Goal: Register for event/course

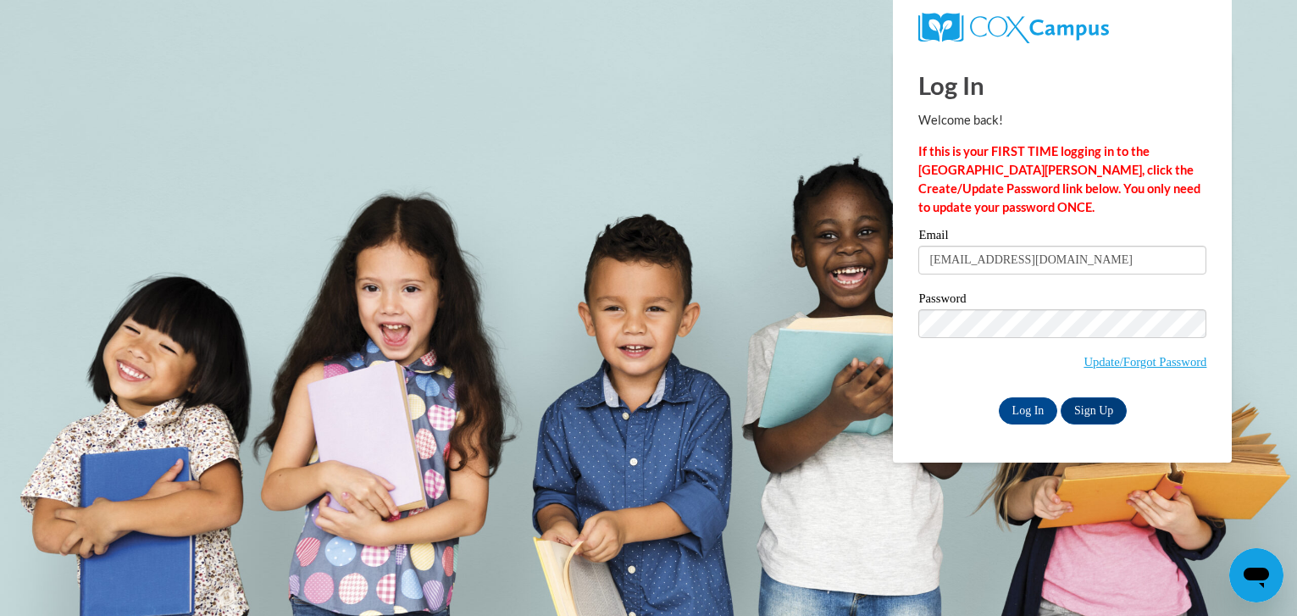
type input "[EMAIL_ADDRESS][DOMAIN_NAME]"
click at [1027, 409] on input "Log In" at bounding box center [1028, 410] width 59 height 27
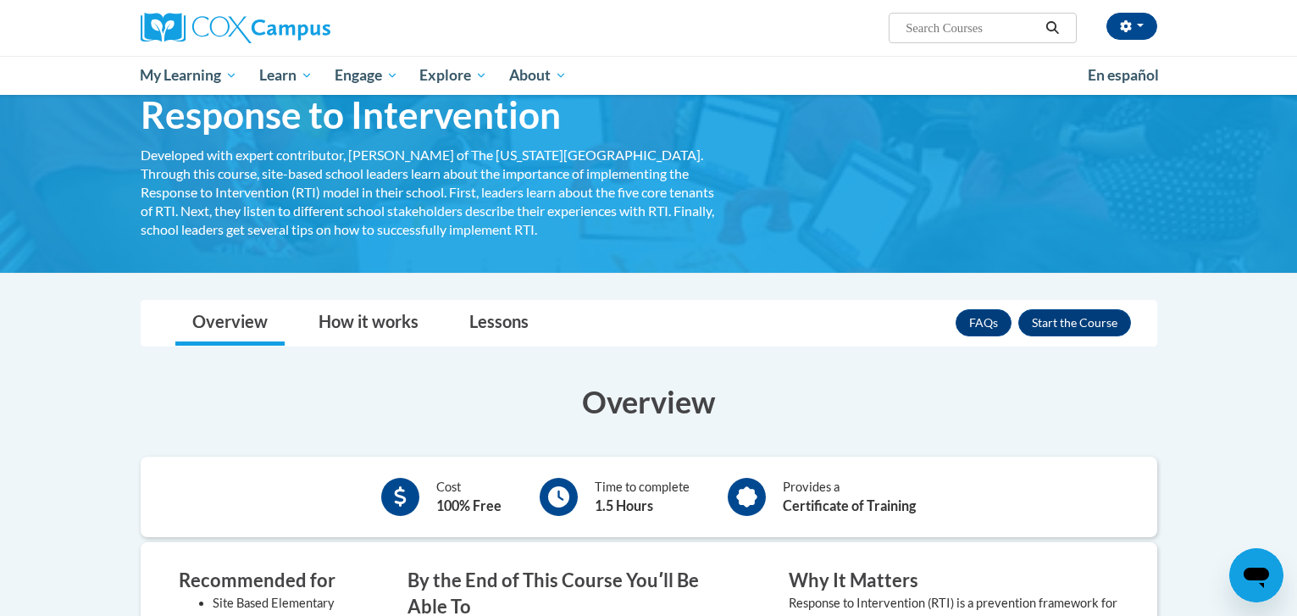
scroll to position [91, 0]
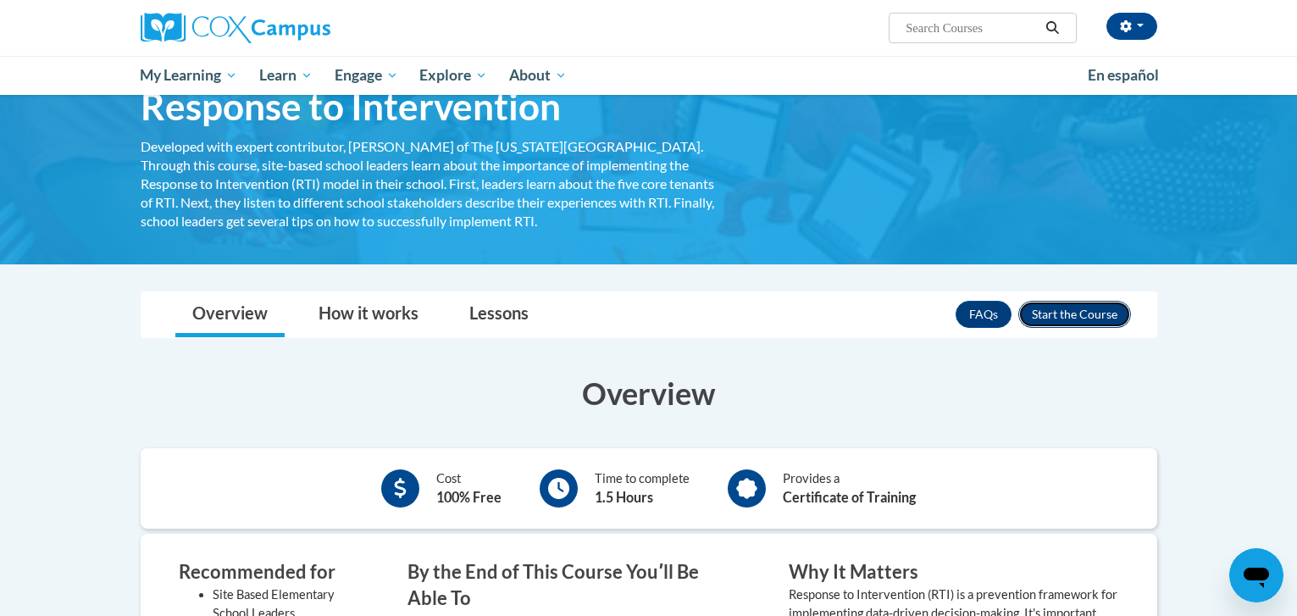
click at [1055, 311] on button "Enroll" at bounding box center [1074, 314] width 113 height 27
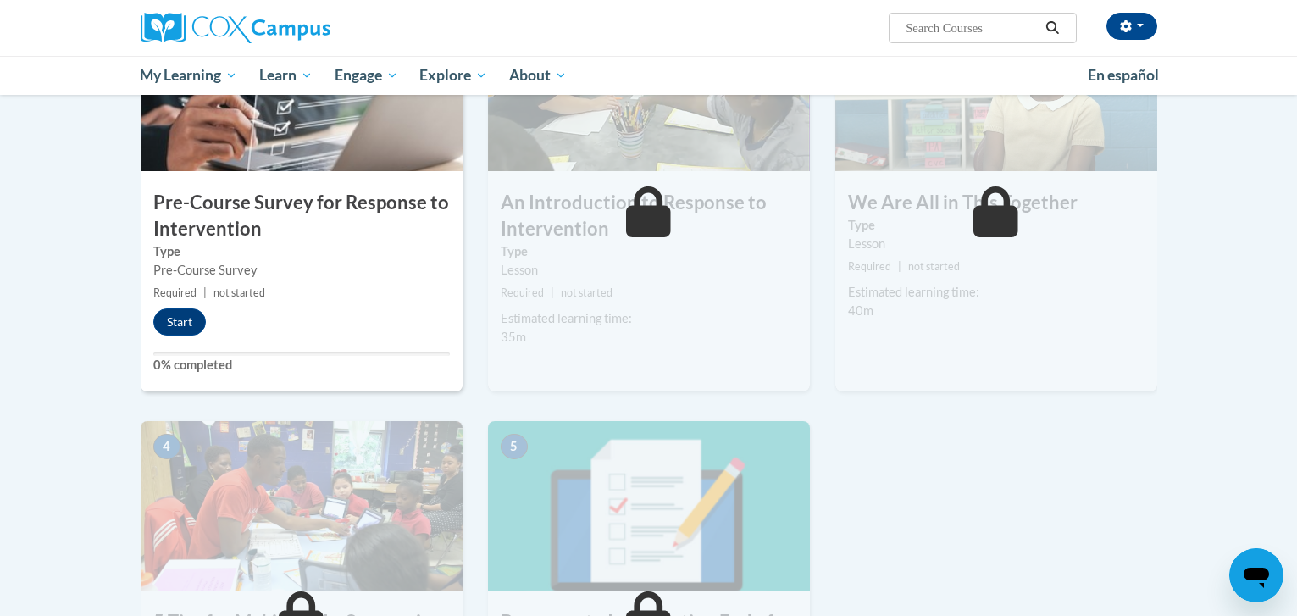
scroll to position [442, 0]
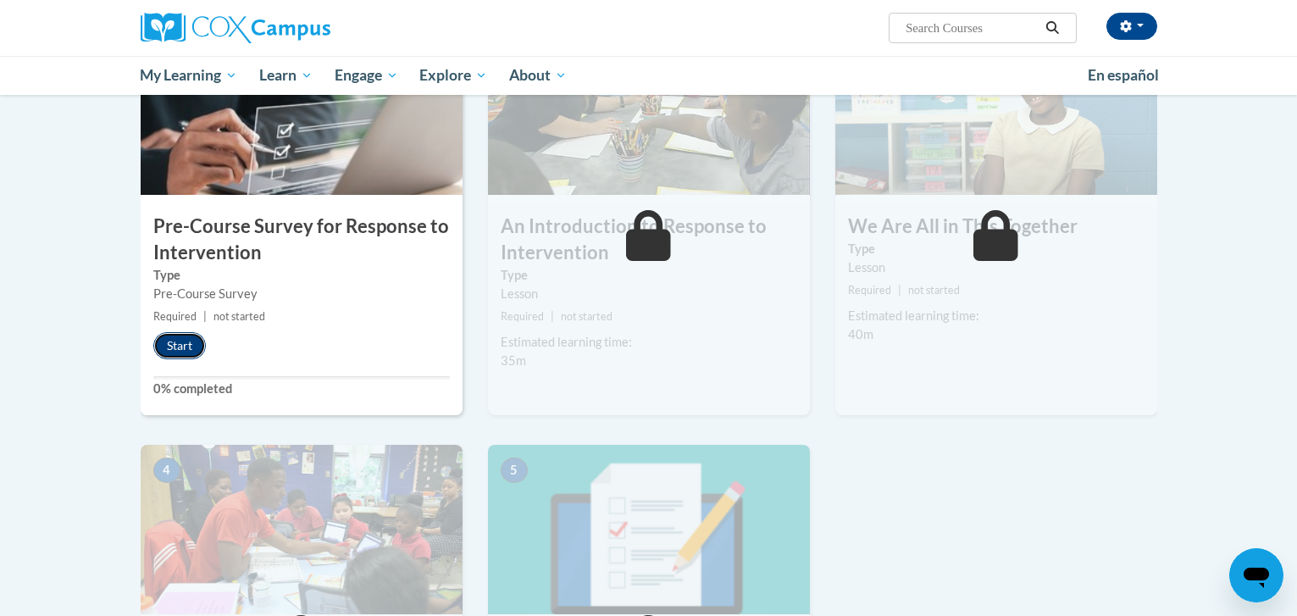
click at [173, 340] on button "Start" at bounding box center [179, 345] width 53 height 27
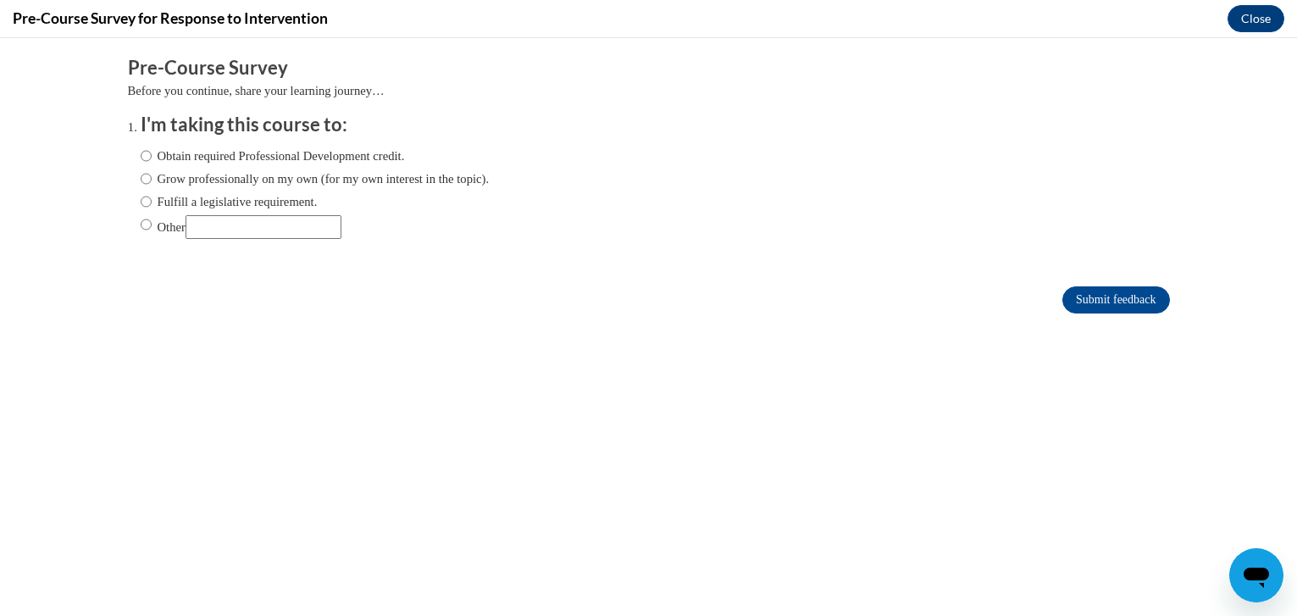
scroll to position [0, 0]
click at [142, 158] on input "Obtain required Professional Development credit." at bounding box center [146, 156] width 11 height 19
radio input "true"
click at [1103, 301] on input "Submit feedback" at bounding box center [1115, 299] width 107 height 27
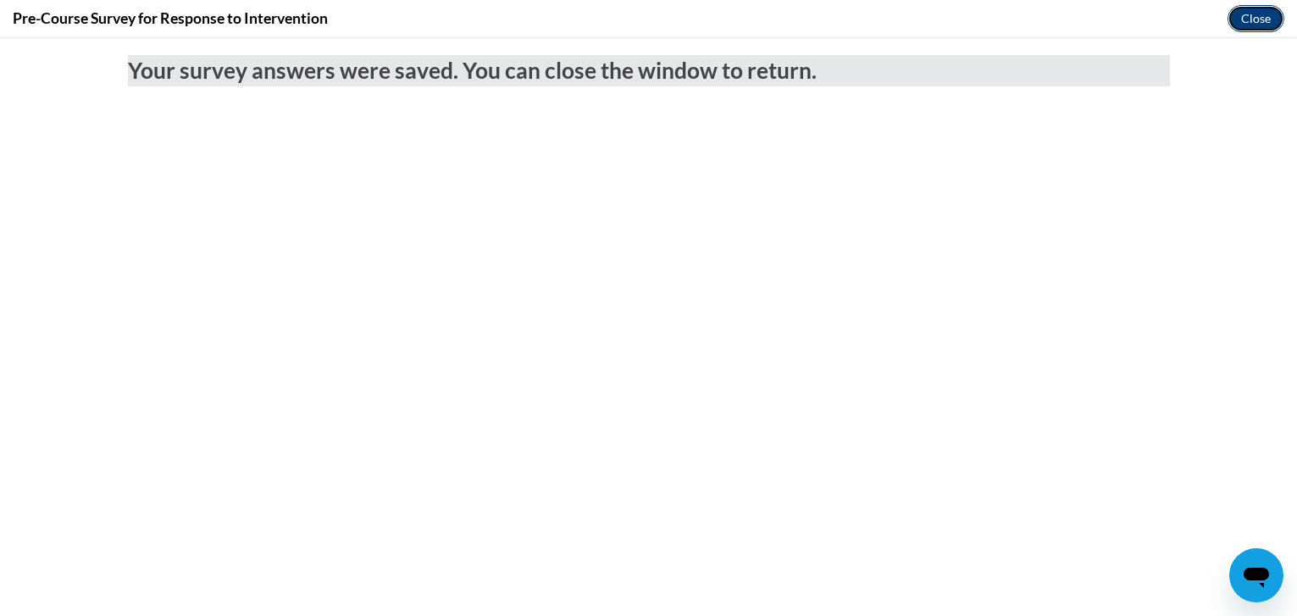
click at [1253, 16] on button "Close" at bounding box center [1255, 18] width 57 height 27
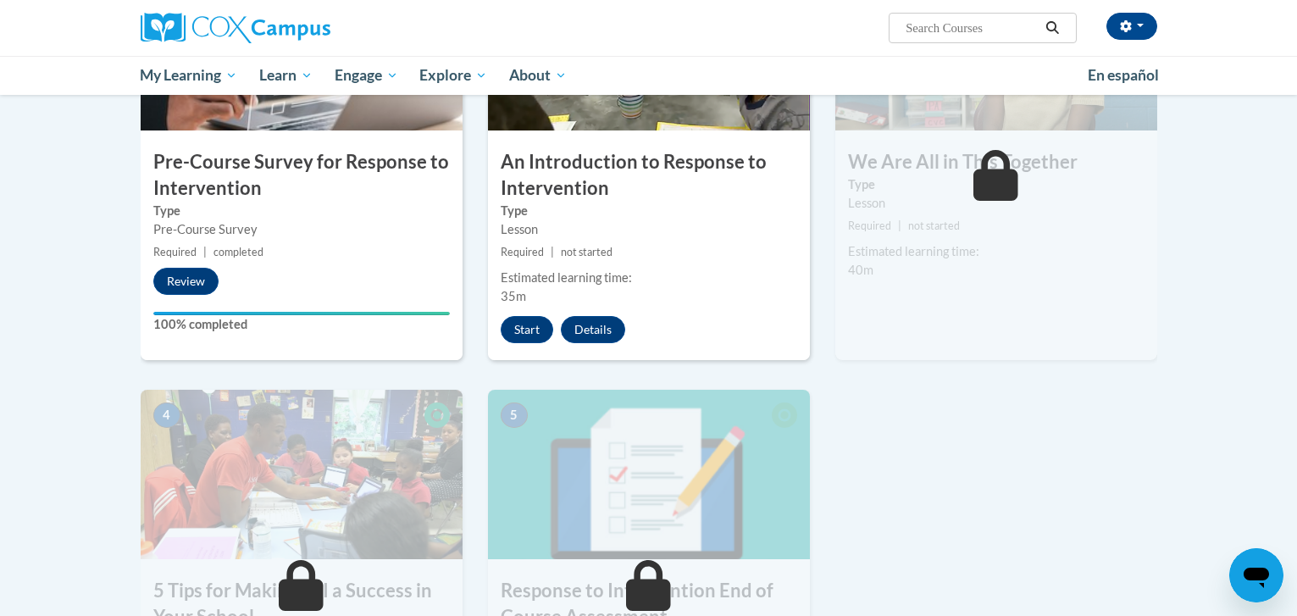
scroll to position [502, 0]
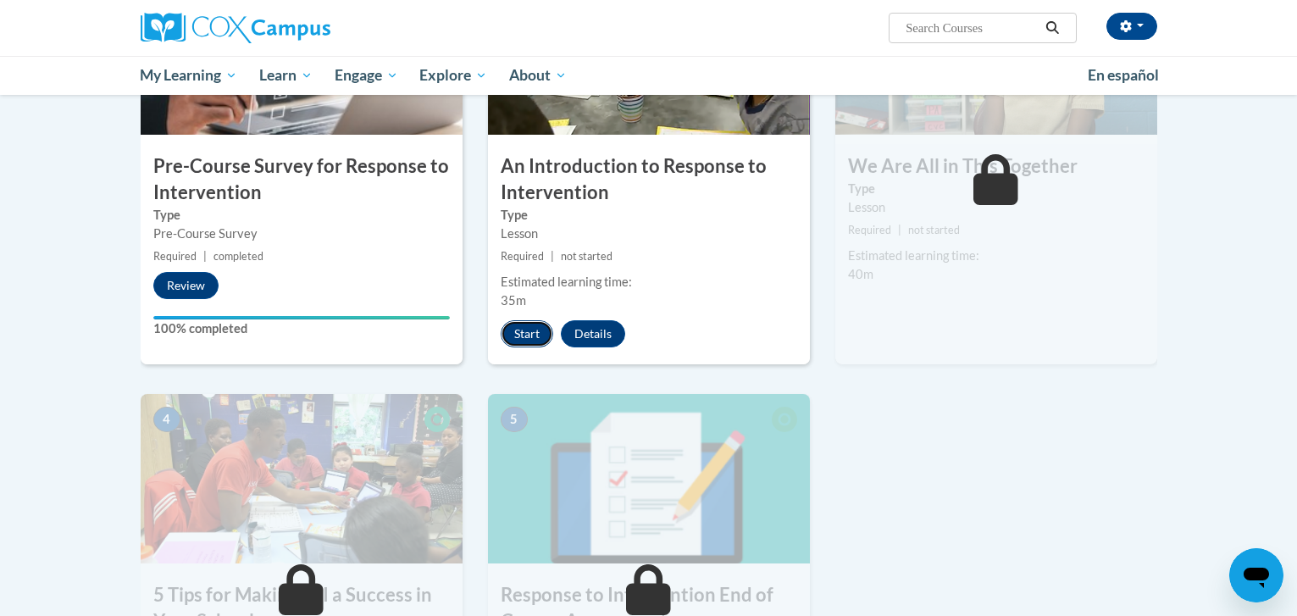
click at [529, 327] on button "Start" at bounding box center [527, 333] width 53 height 27
